Goal: Task Accomplishment & Management: Use online tool/utility

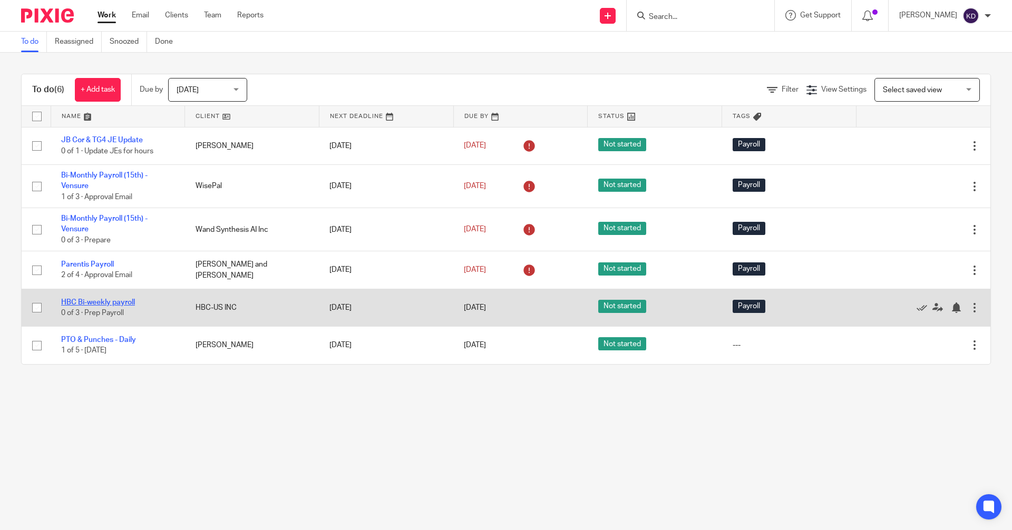
click at [90, 304] on link "HBC Bi-weekly payroll" at bounding box center [98, 302] width 74 height 7
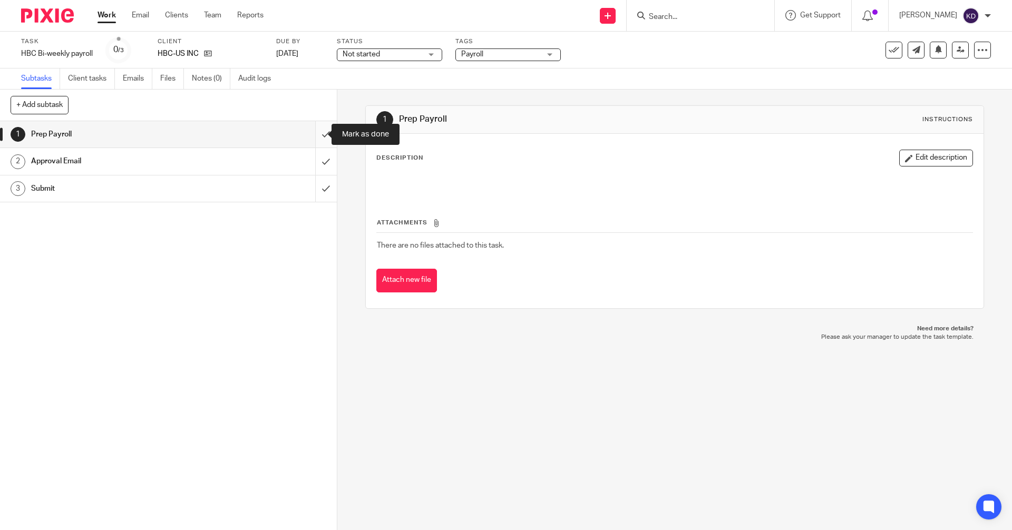
click at [316, 133] on input "submit" at bounding box center [168, 134] width 337 height 26
